Goal: Check status: Check status

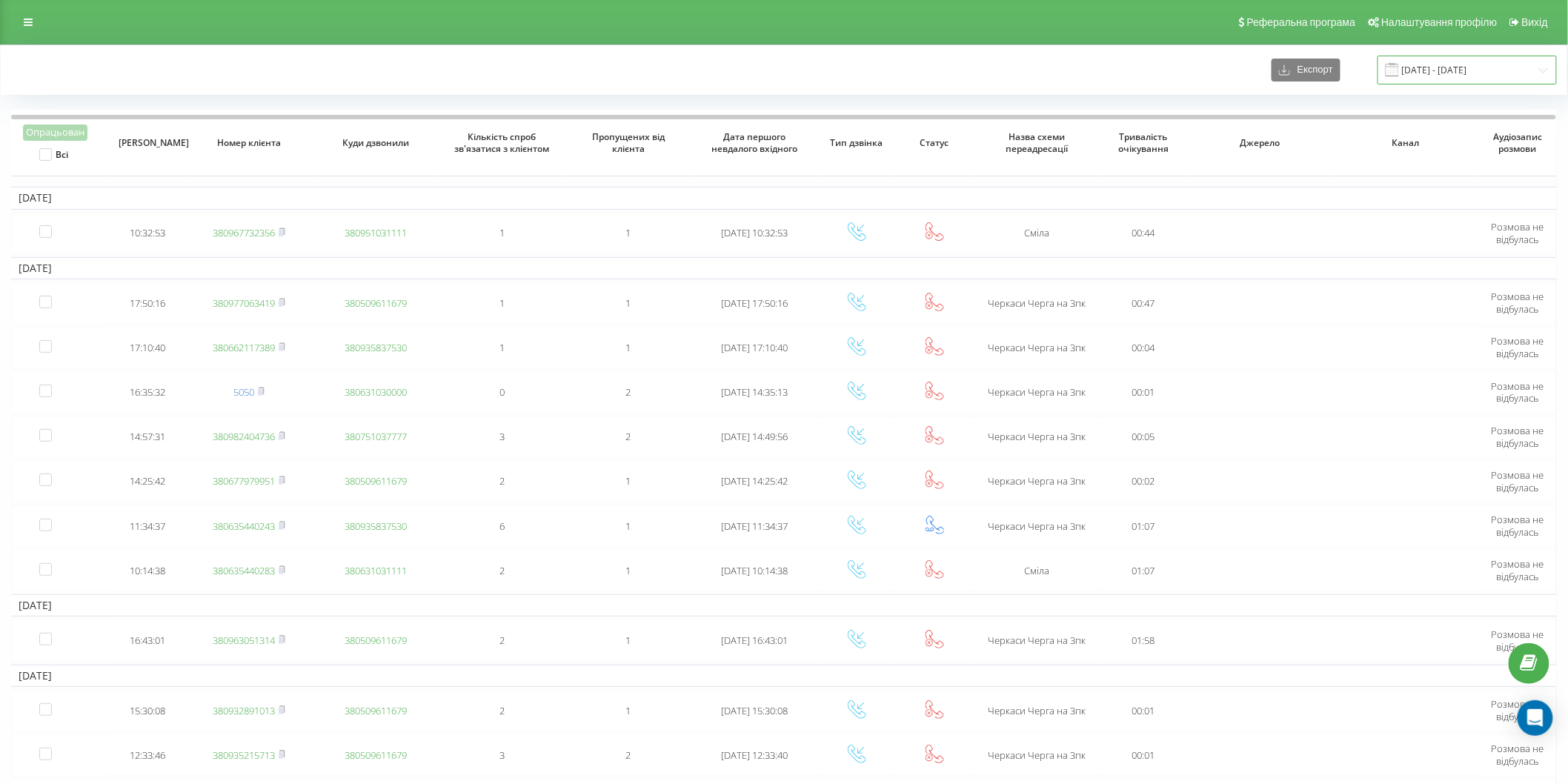
click at [1532, 70] on input "06.10.2024 - 06.11.2024" at bounding box center [1467, 70] width 179 height 29
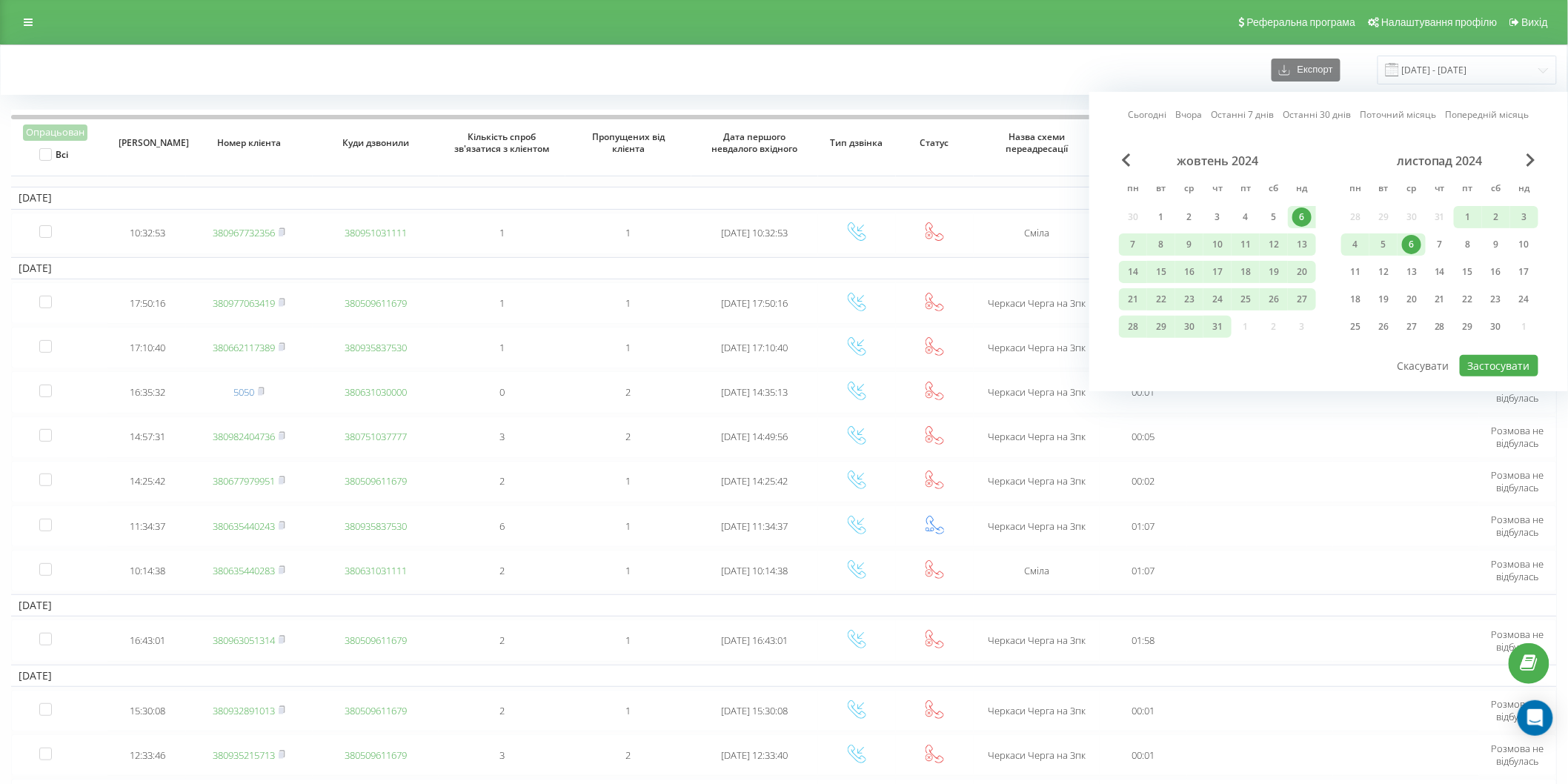
click at [1301, 216] on div "6" at bounding box center [1302, 217] width 19 height 19
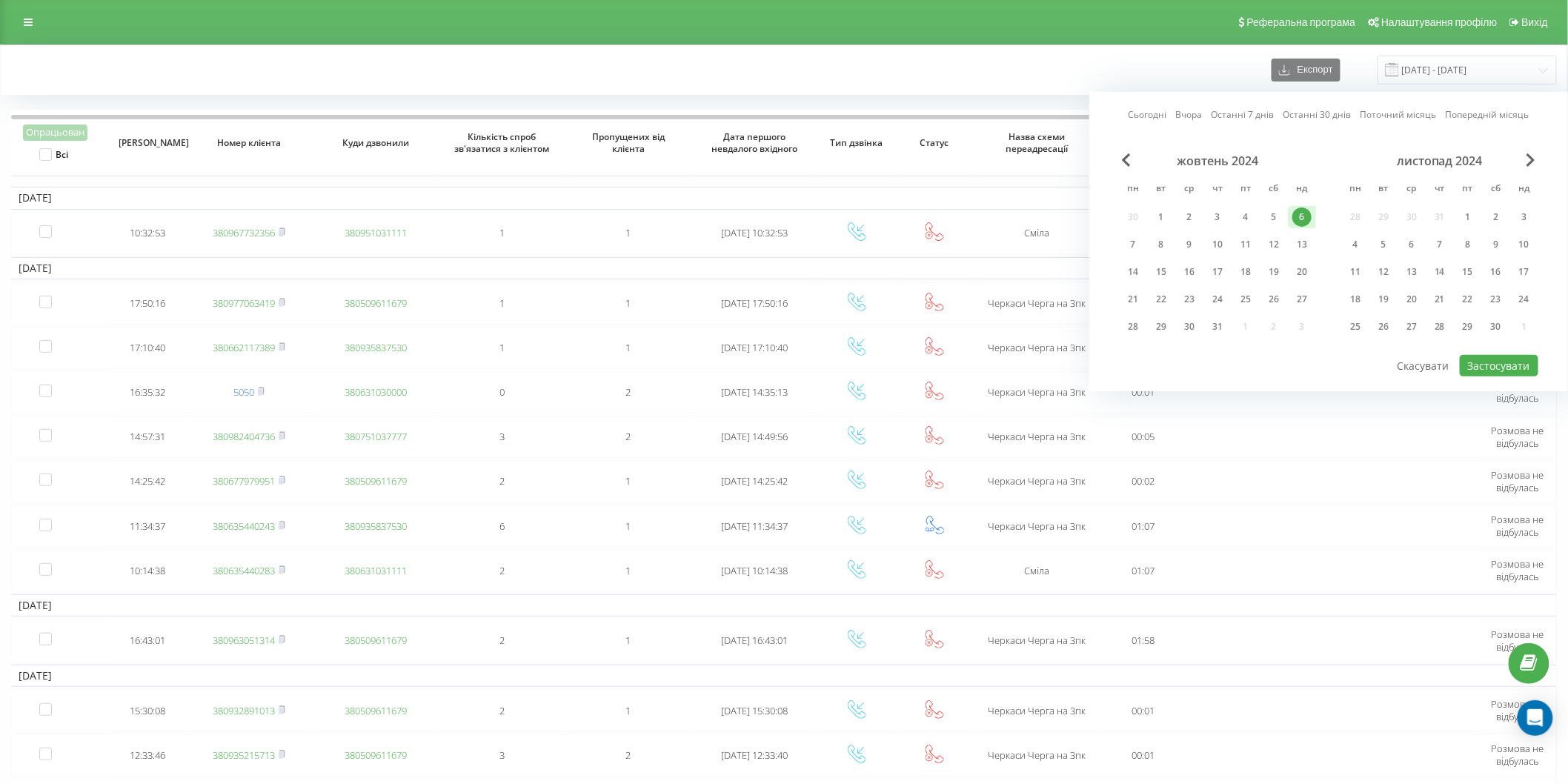
click at [1301, 216] on div "6" at bounding box center [1302, 217] width 19 height 19
click at [1479, 367] on button "Застосувати" at bounding box center [1498, 365] width 78 height 21
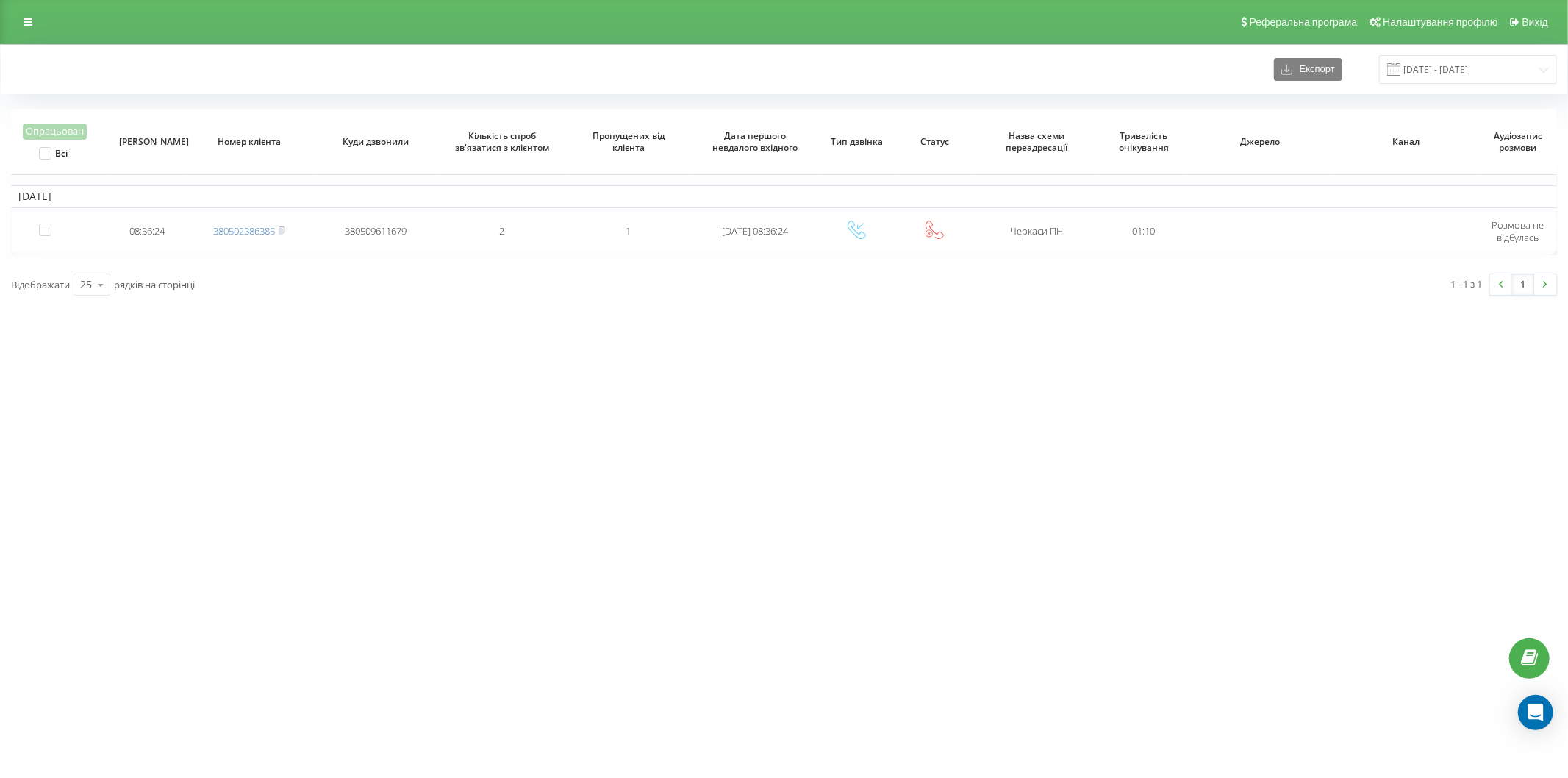
click at [1398, 68] on span at bounding box center [1393, 68] width 13 height 13
click at [1400, 71] on span at bounding box center [1393, 68] width 13 height 13
click at [1400, 65] on span at bounding box center [1393, 68] width 13 height 13
click at [1493, 66] on input "06.10.2024 - 06.10.2024" at bounding box center [1467, 69] width 178 height 28
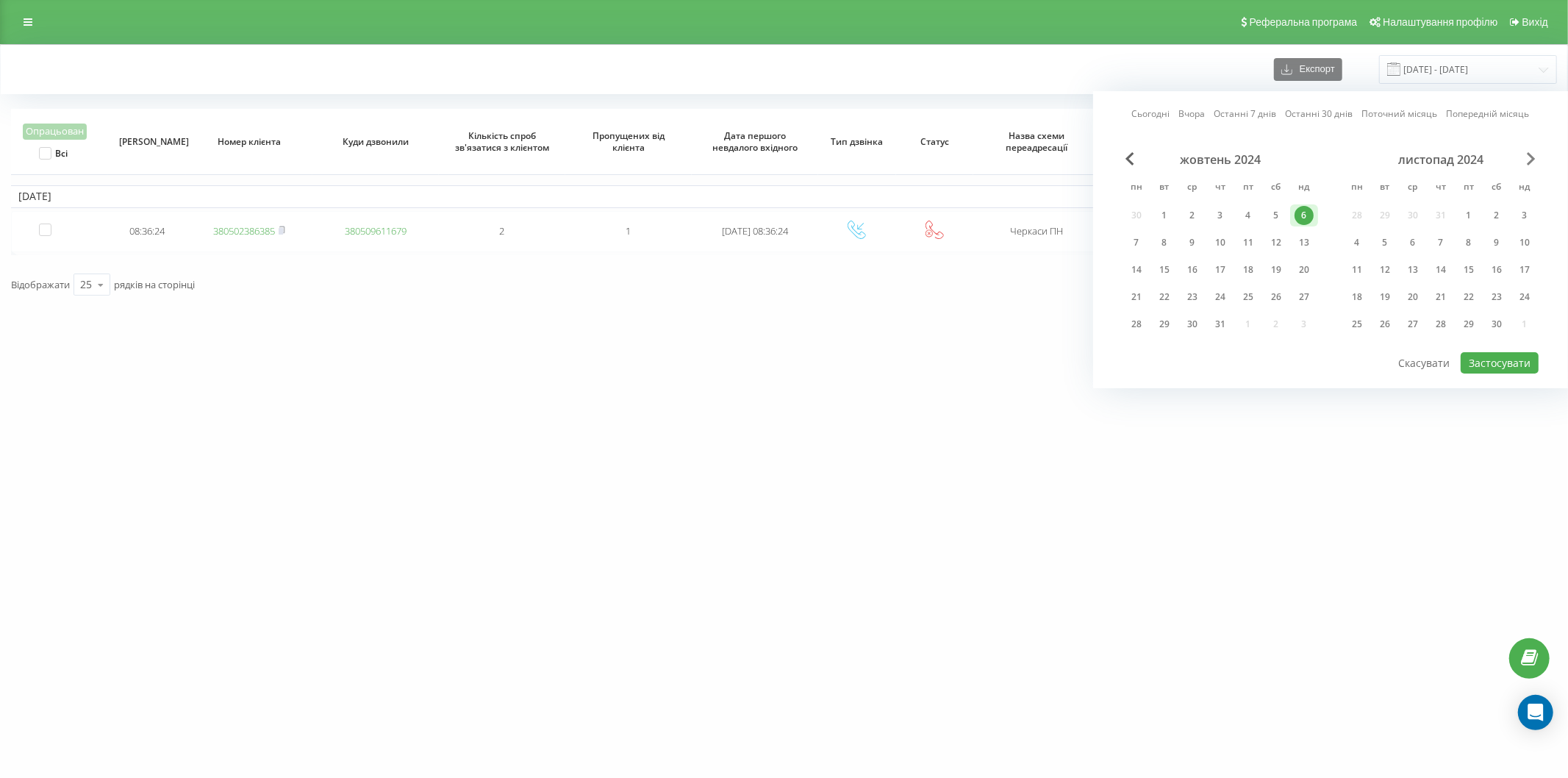
click at [1530, 158] on span "Next Month" at bounding box center [1530, 158] width 9 height 13
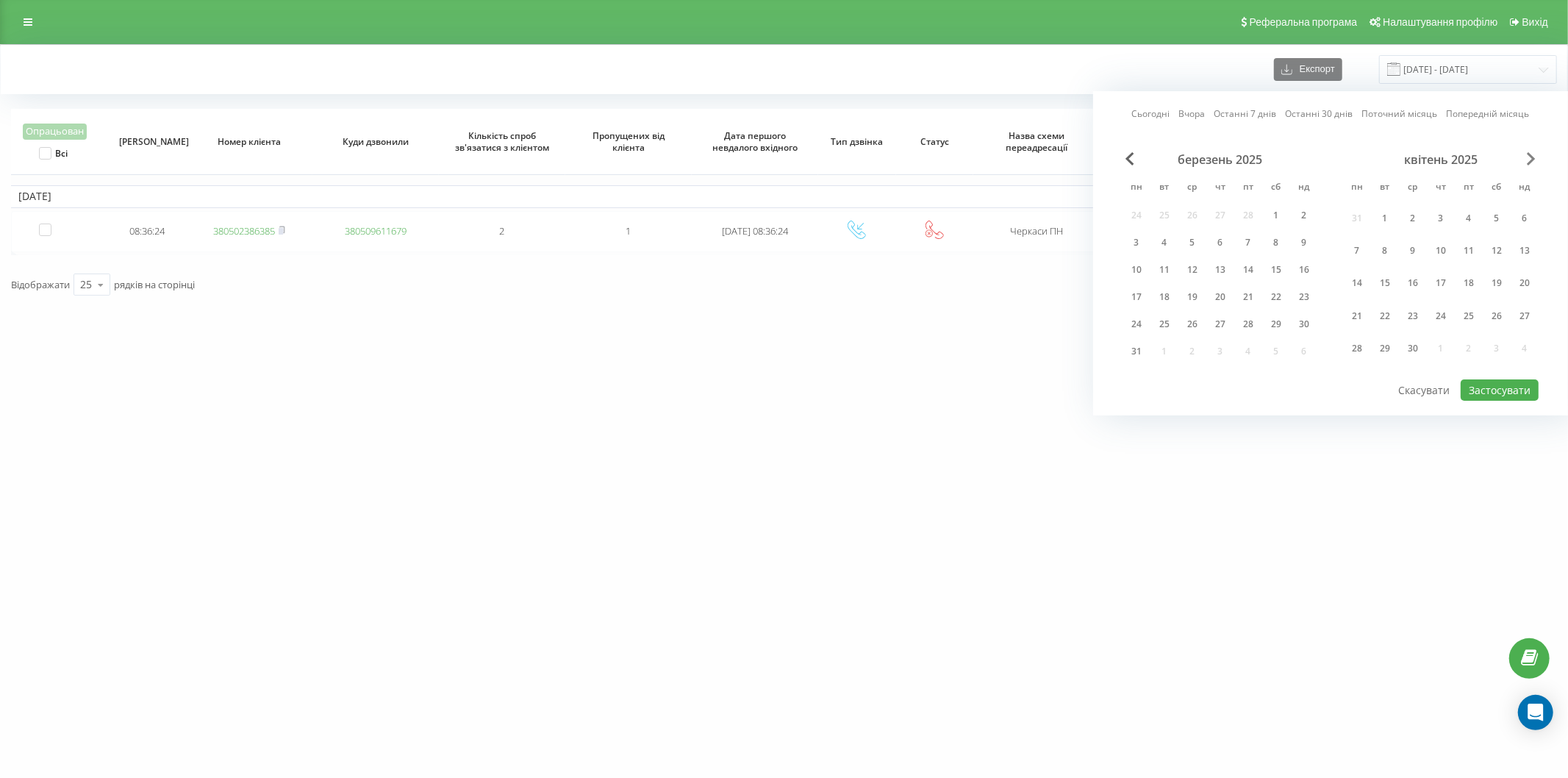
click at [1527, 158] on span "Next Month" at bounding box center [1530, 158] width 9 height 13
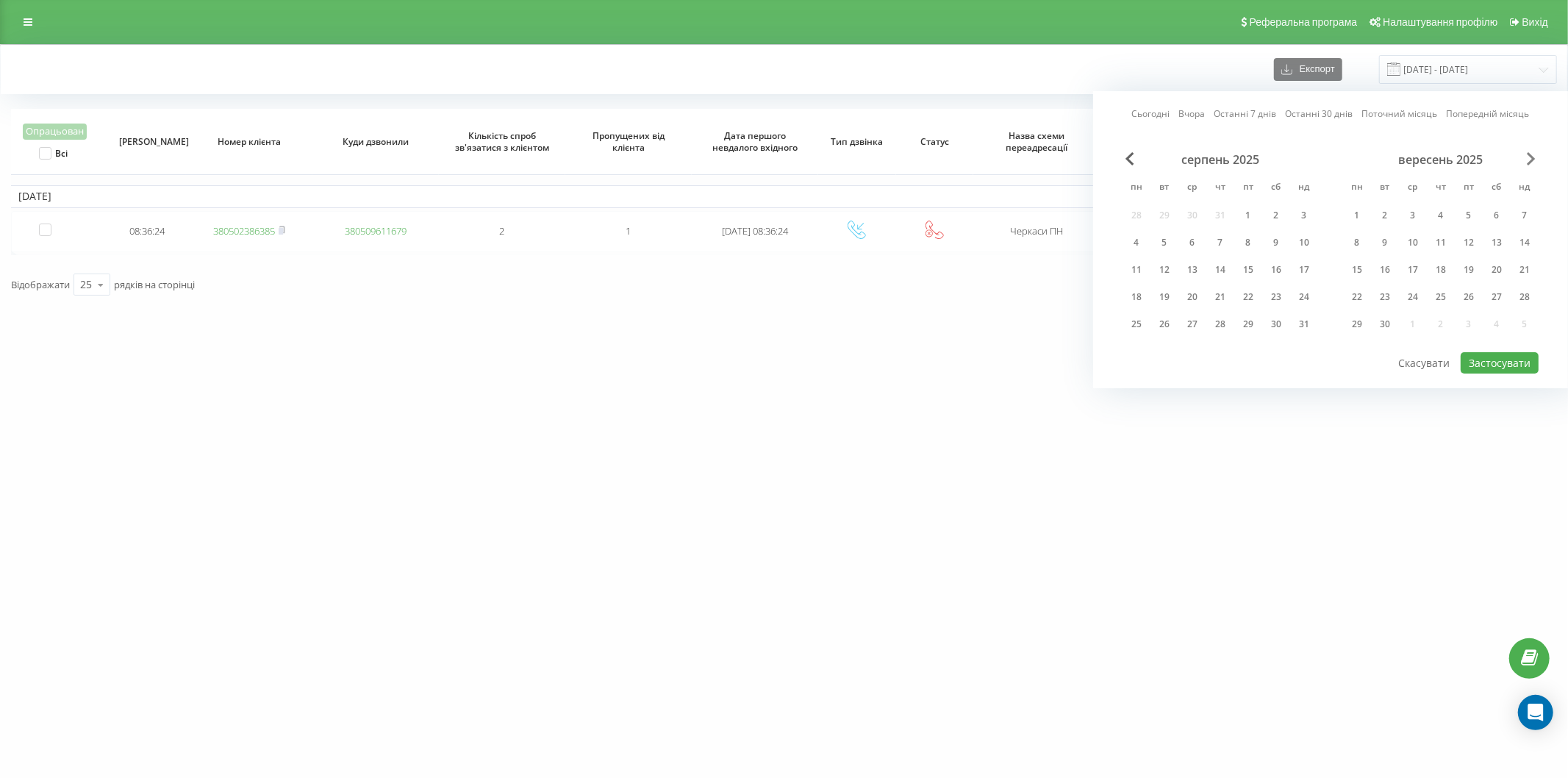
click at [1527, 158] on span "Next Month" at bounding box center [1530, 158] width 9 height 13
click at [1277, 274] on div "20" at bounding box center [1275, 270] width 19 height 19
click at [1487, 362] on button "Застосувати" at bounding box center [1499, 363] width 78 height 21
type input "[DATE] - [DATE]"
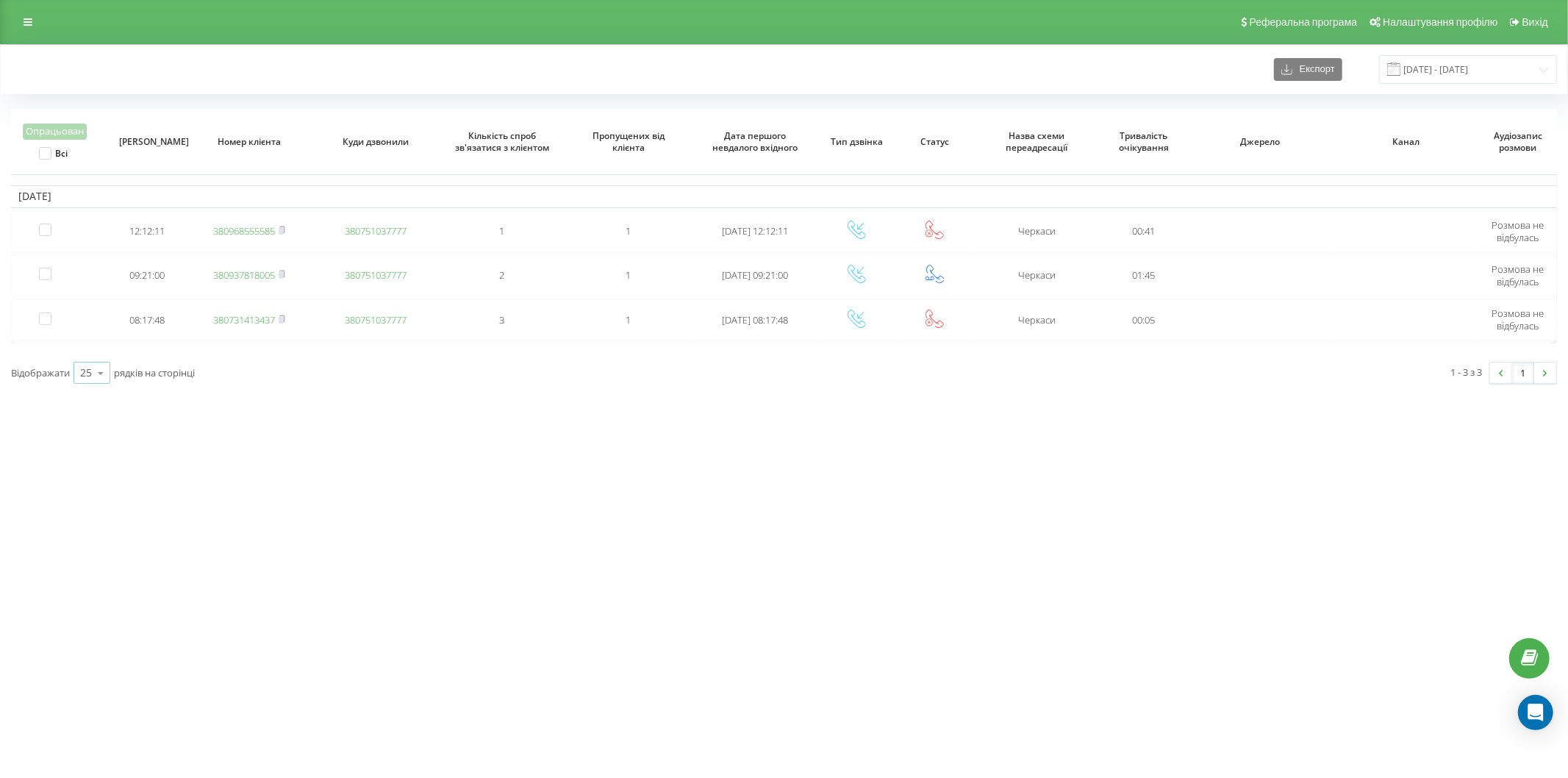
click at [91, 372] on icon at bounding box center [101, 373] width 22 height 28
click at [83, 331] on span "50" at bounding box center [86, 330] width 12 height 14
click at [895, 546] on div "vashlikar.ck.ua Проекти vashlikar.ck.ua Дашборд Центр звернень Журнал дзвінків …" at bounding box center [784, 389] width 1568 height 778
